Goal: Task Accomplishment & Management: Use online tool/utility

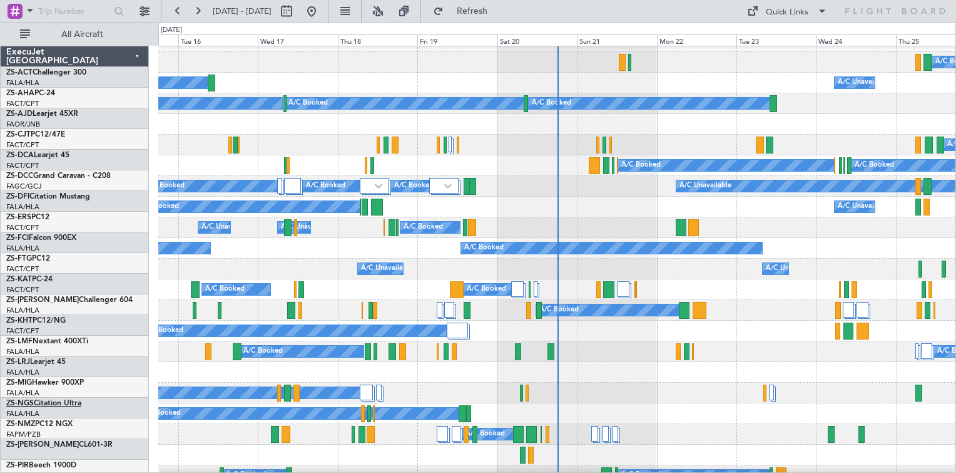
scroll to position [125, 0]
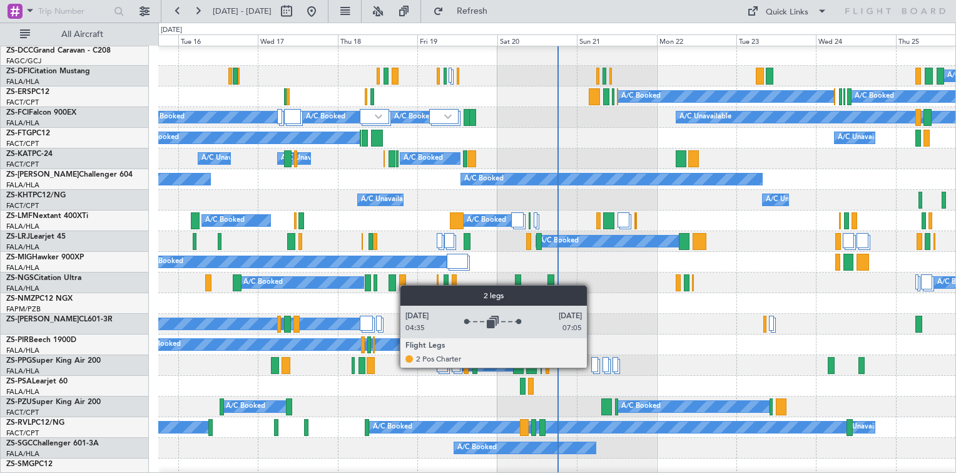
click at [593, 367] on div at bounding box center [595, 364] width 7 height 15
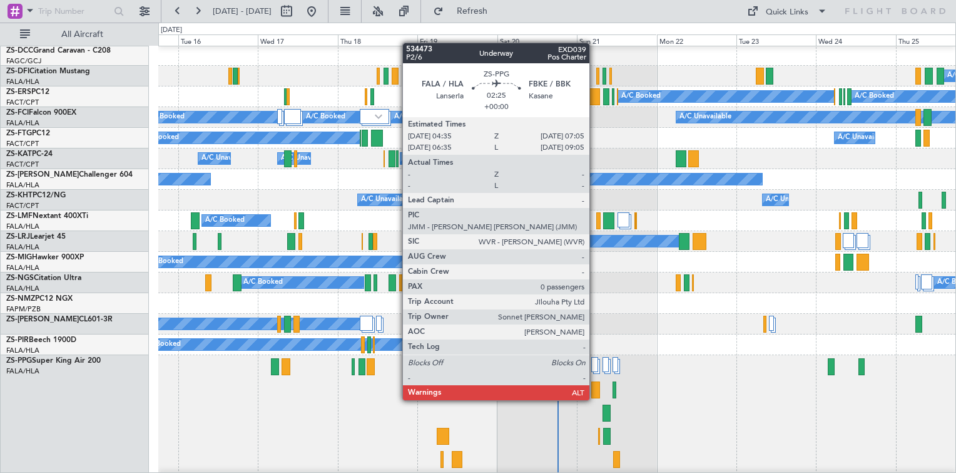
click at [595, 387] on div at bounding box center [596, 389] width 9 height 17
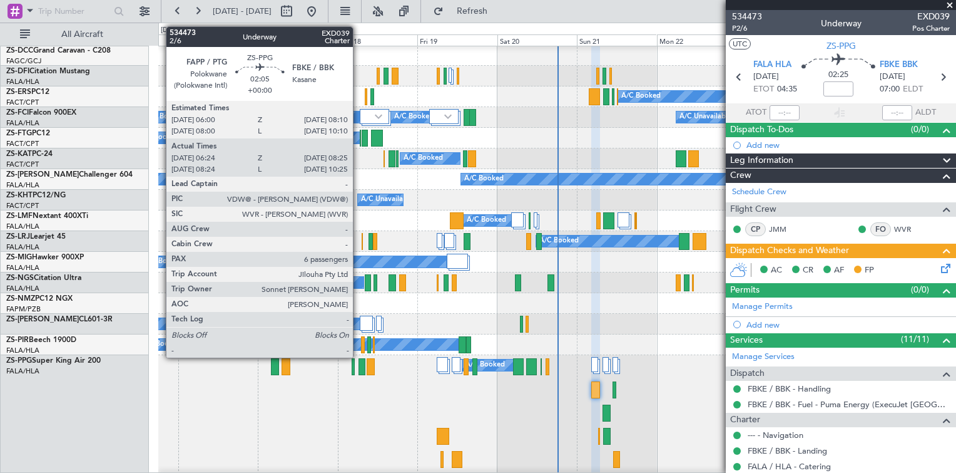
click at [359, 374] on div at bounding box center [362, 366] width 7 height 17
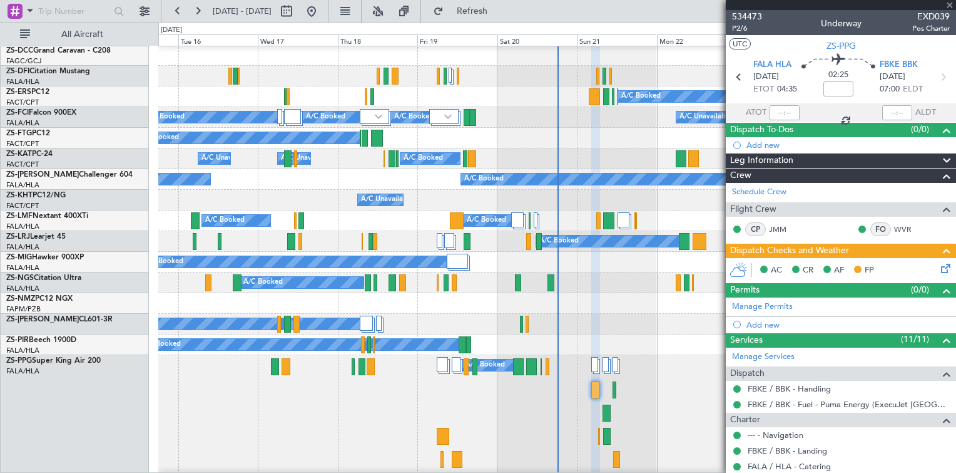
type input "06:24"
type input "08:20"
type input "6"
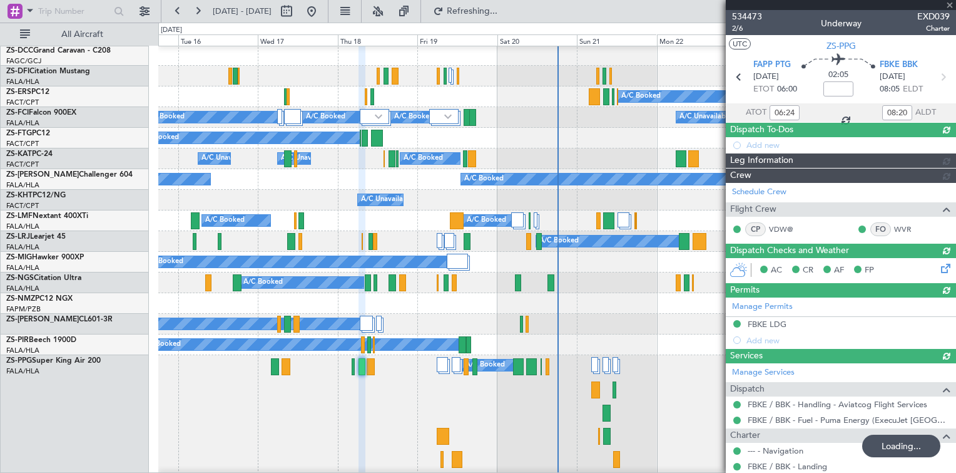
type input "08:24"
type input "10:20"
type input "06:24"
type input "08:20"
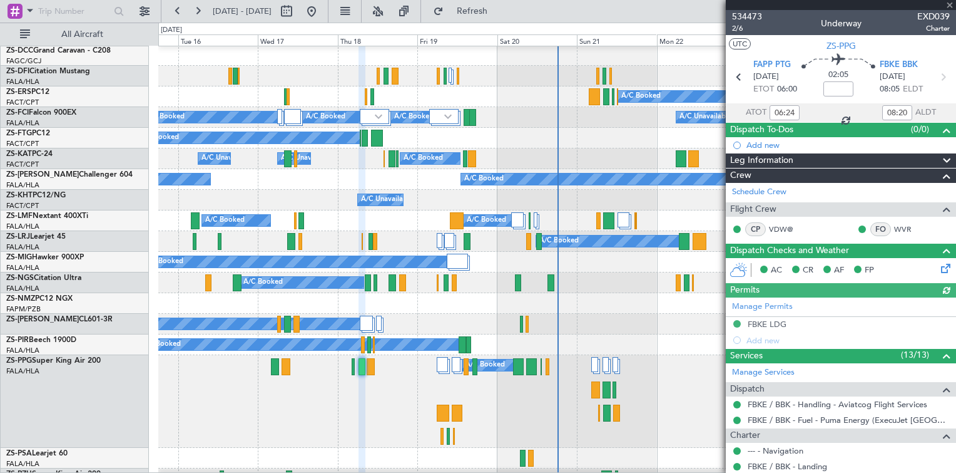
click at [950, 8] on div at bounding box center [841, 5] width 230 height 10
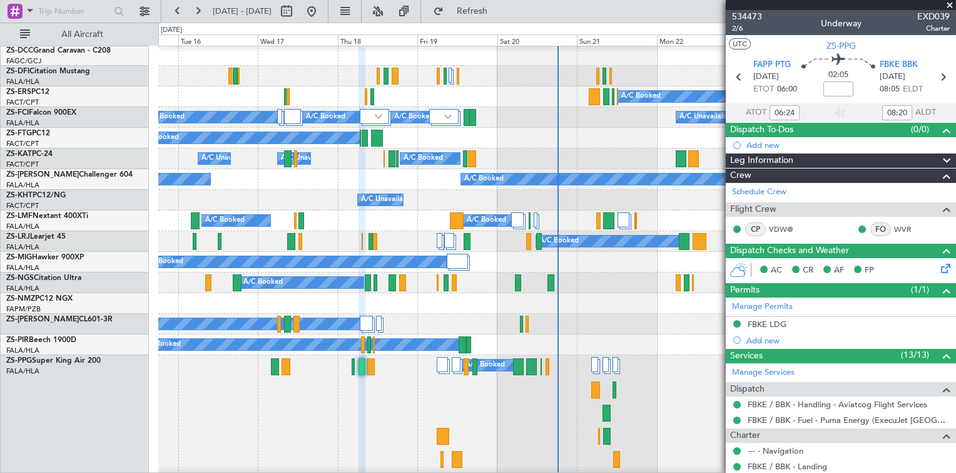
click at [951, 4] on span at bounding box center [950, 5] width 13 height 11
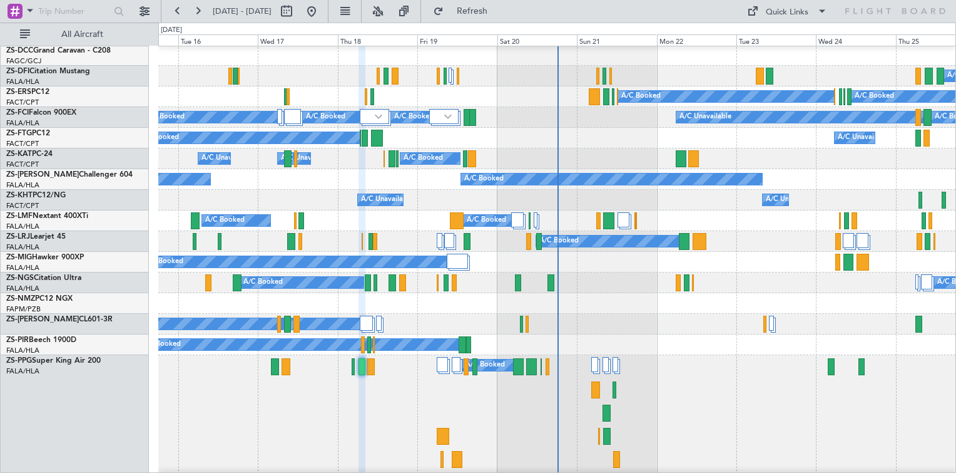
type input "0"
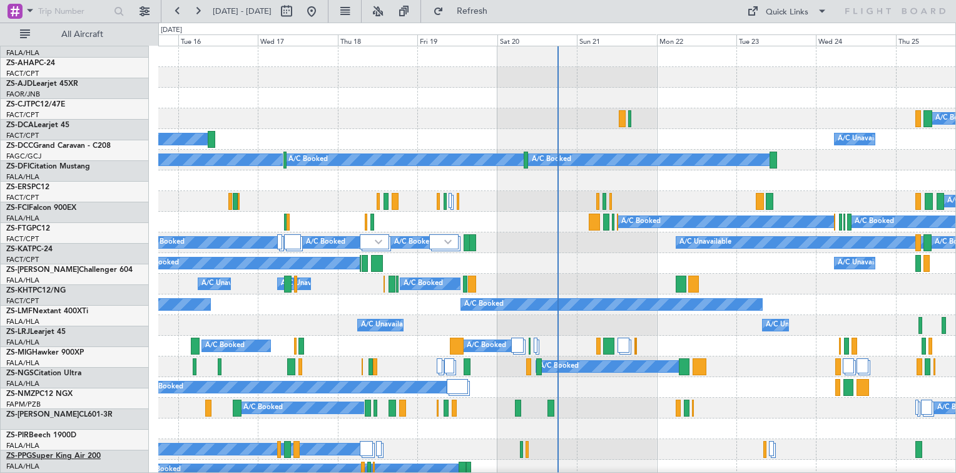
scroll to position [0, 0]
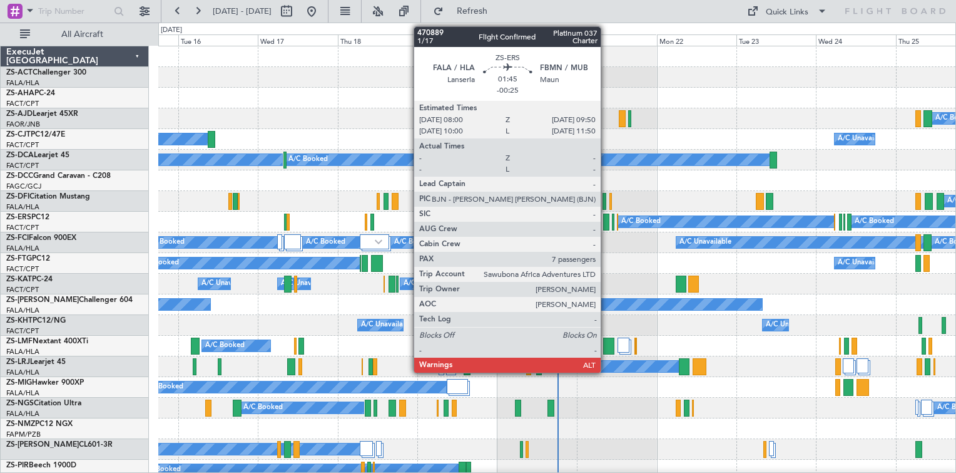
click at [607, 225] on div at bounding box center [606, 221] width 6 height 17
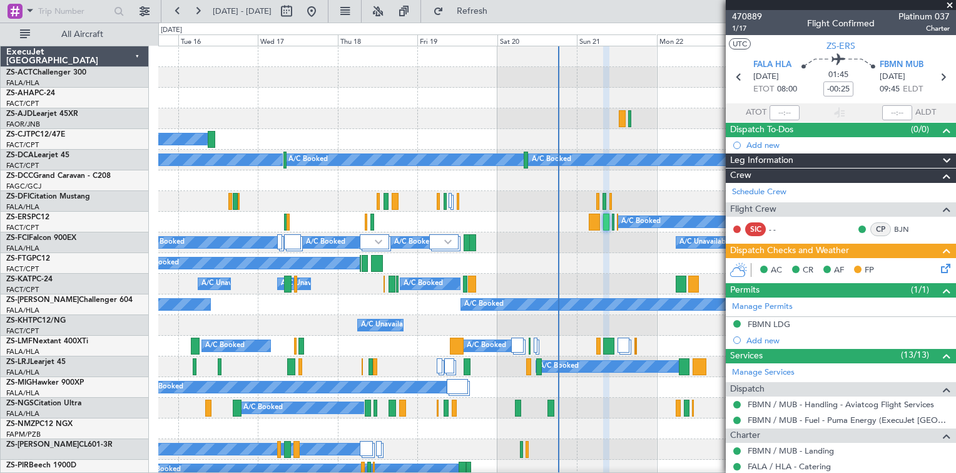
click at [953, 5] on span at bounding box center [950, 5] width 13 height 11
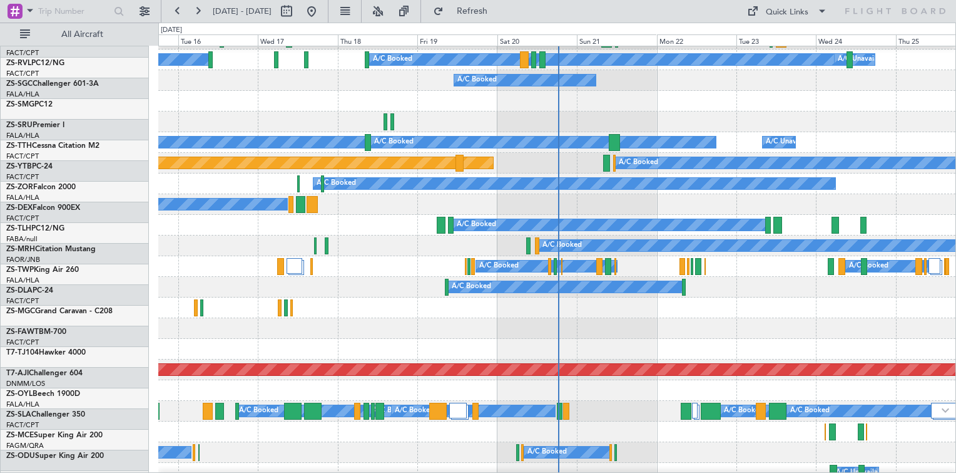
scroll to position [689, 0]
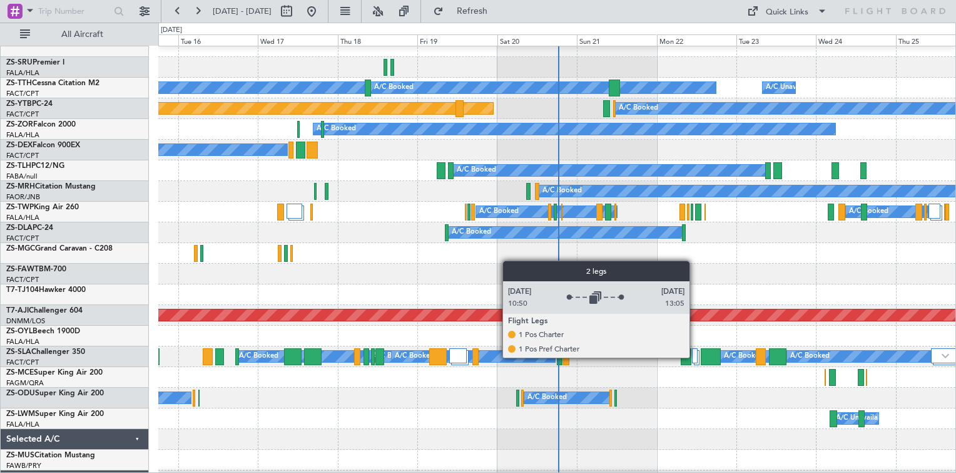
click at [695, 357] on div at bounding box center [695, 355] width 6 height 15
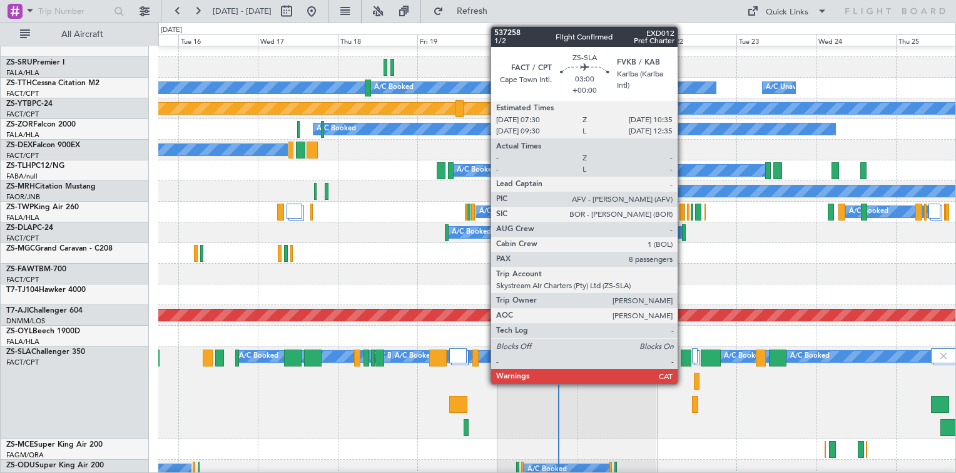
click at [684, 358] on div at bounding box center [686, 357] width 11 height 17
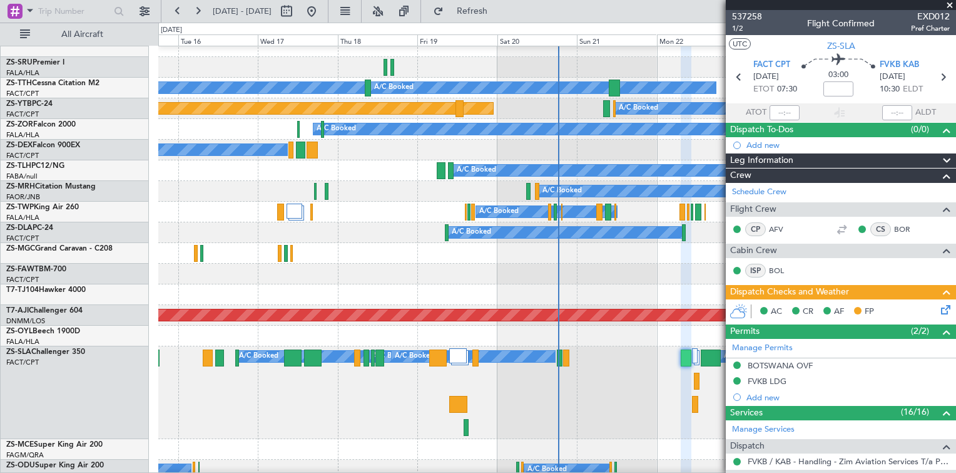
click at [950, 4] on span at bounding box center [950, 5] width 13 height 11
